Goal: Task Accomplishment & Management: Manage account settings

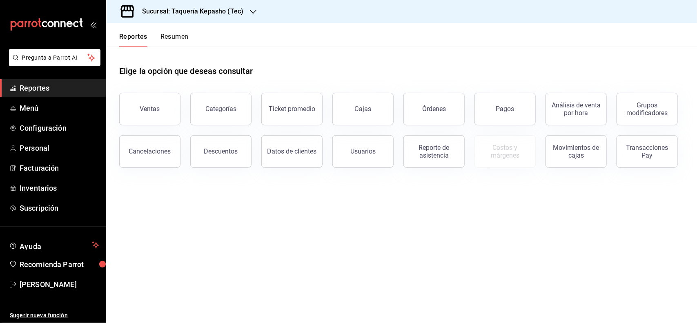
click at [204, 26] on header "Reportes Resumen" at bounding box center [401, 35] width 591 height 24
click at [204, 16] on h3 "Sucursal: Taquería Kepasho (Tec)" at bounding box center [190, 12] width 108 height 10
click at [340, 42] on div at bounding box center [348, 161] width 697 height 323
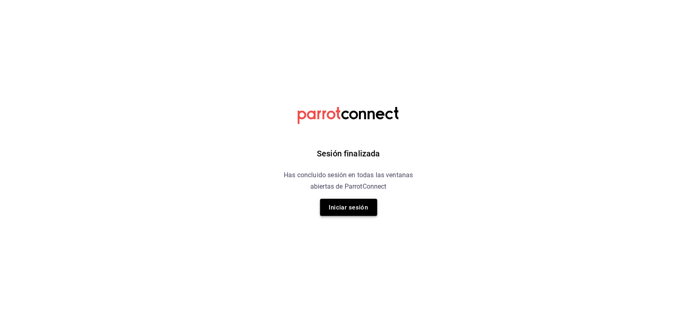
click at [370, 212] on button "Iniciar sesión" at bounding box center [348, 207] width 57 height 17
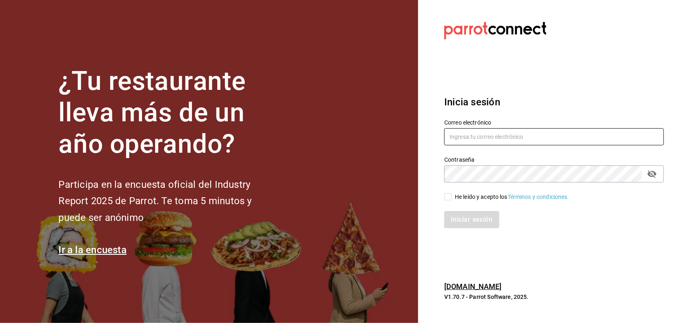
type input "[PERSON_NAME][EMAIL_ADDRESS][DOMAIN_NAME]"
click at [442, 197] on div "He leído y acepto los Términos y condiciones." at bounding box center [550, 192] width 230 height 19
click at [449, 194] on input "He leído y acepto los Términos y condiciones." at bounding box center [448, 196] width 7 height 7
checkbox input "true"
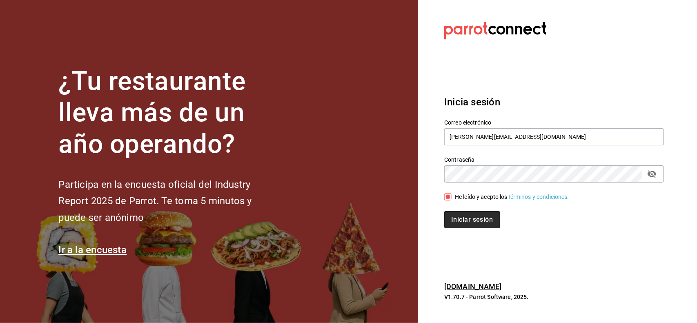
click at [449, 213] on button "Iniciar sesión" at bounding box center [473, 219] width 56 height 17
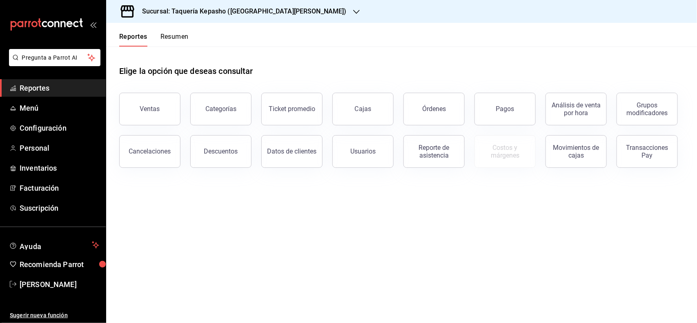
click at [189, 17] on div "Sucursal: Taquería Kepasho ([GEOGRAPHIC_DATA][PERSON_NAME])" at bounding box center [238, 11] width 250 height 23
click at [180, 48] on div "Taquería Kepasho (Tec)" at bounding box center [168, 54] width 124 height 18
click at [177, 31] on div "Reportes Resumen" at bounding box center [147, 35] width 83 height 24
click at [176, 38] on button "Resumen" at bounding box center [175, 40] width 28 height 14
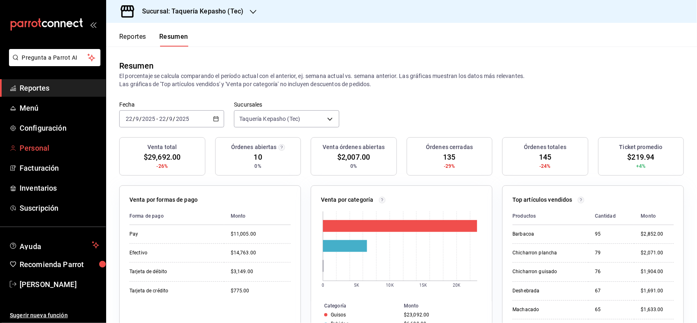
click at [65, 145] on span "Personal" at bounding box center [60, 148] width 80 height 11
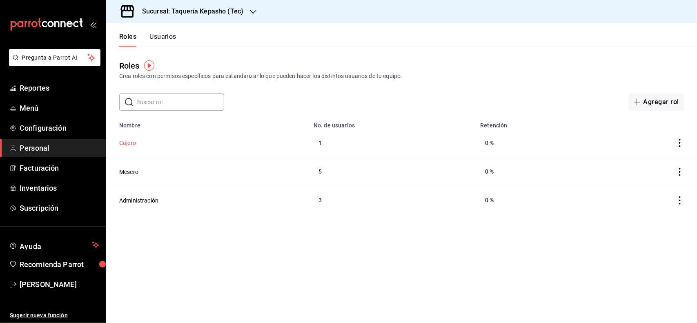
click at [127, 145] on button "Cajero" at bounding box center [127, 143] width 17 height 8
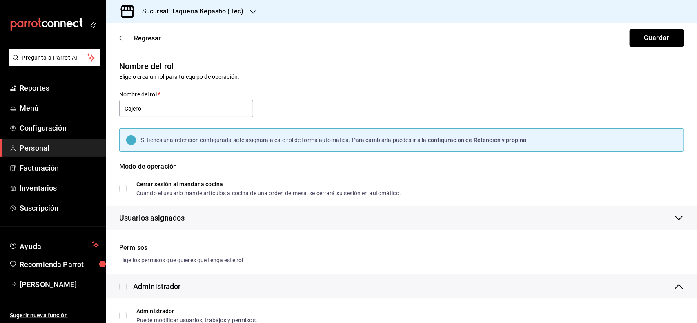
click at [123, 31] on div "Regresar Guardar" at bounding box center [401, 38] width 591 height 30
click at [121, 38] on icon "button" at bounding box center [123, 37] width 8 height 7
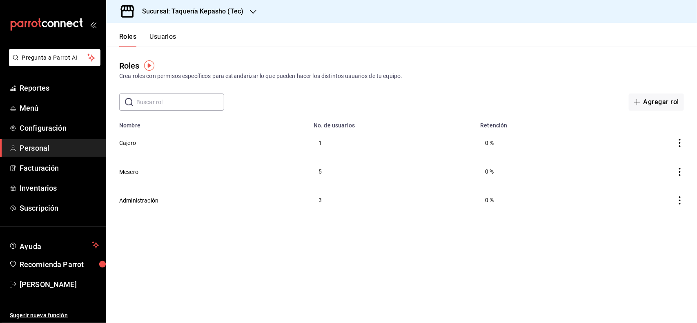
click at [323, 143] on td "1" at bounding box center [392, 143] width 167 height 29
click at [321, 142] on td "1" at bounding box center [392, 143] width 167 height 29
click at [682, 142] on icon "actions" at bounding box center [680, 143] width 8 height 8
click at [293, 259] on div at bounding box center [348, 161] width 697 height 323
click at [174, 38] on button "Usuarios" at bounding box center [163, 40] width 27 height 14
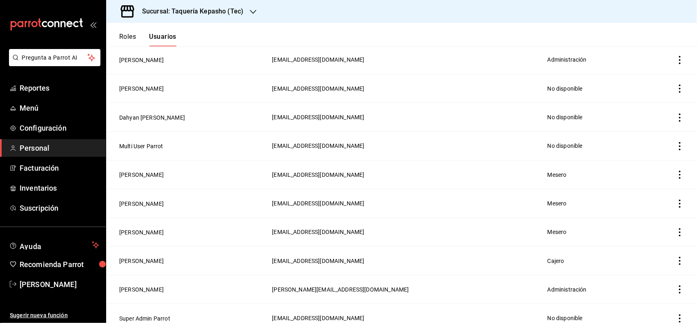
scroll to position [266, 0]
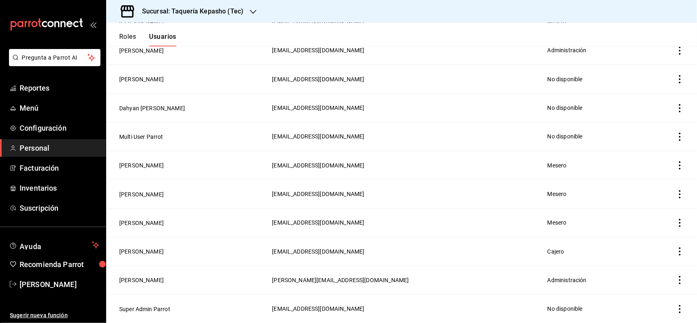
click at [676, 248] on icon "actions" at bounding box center [680, 252] width 8 height 8
click at [503, 250] on div at bounding box center [348, 161] width 697 height 323
click at [133, 255] on button "[PERSON_NAME]" at bounding box center [141, 252] width 45 height 8
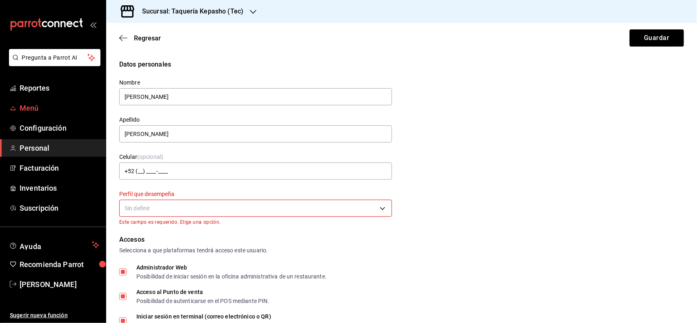
drag, startPoint x: 156, startPoint y: 98, endPoint x: 86, endPoint y: 107, distance: 70.4
click at [86, 107] on div "Pregunta a Parrot AI Reportes Menú Configuración Personal Facturación Inventari…" at bounding box center [348, 161] width 697 height 323
